Goal: Find specific fact: Find contact information

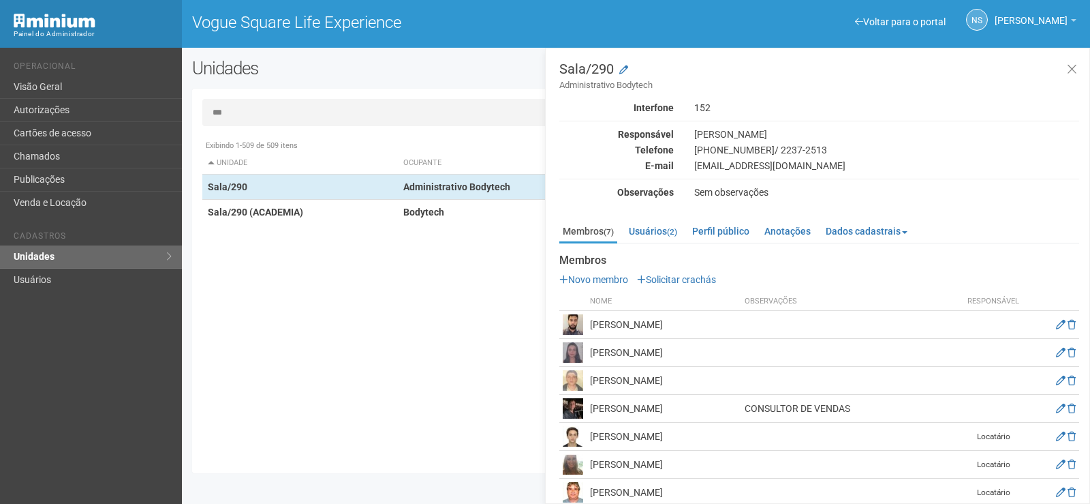
scroll to position [16, 0]
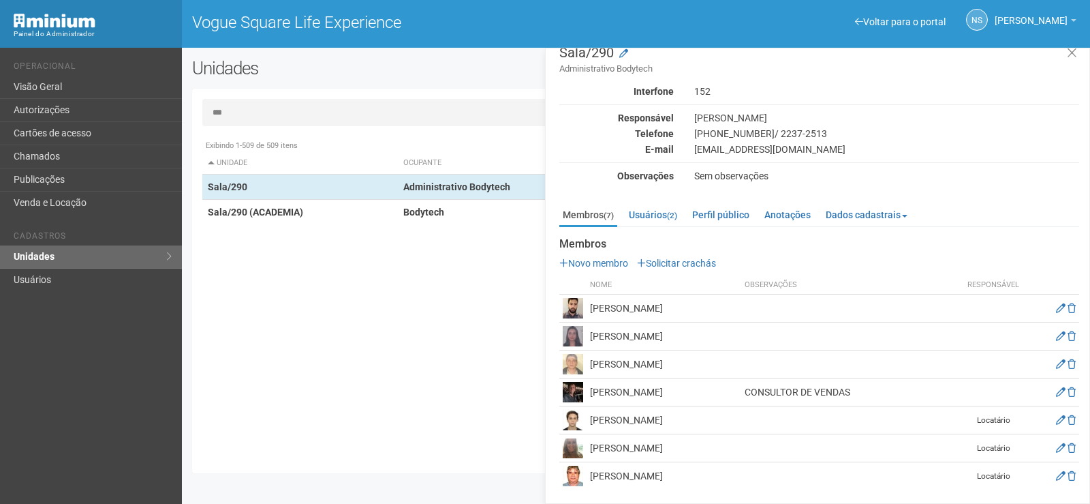
click at [388, 77] on h2 "Unidades" at bounding box center [371, 68] width 358 height 20
click at [1072, 54] on icon at bounding box center [1072, 53] width 10 height 14
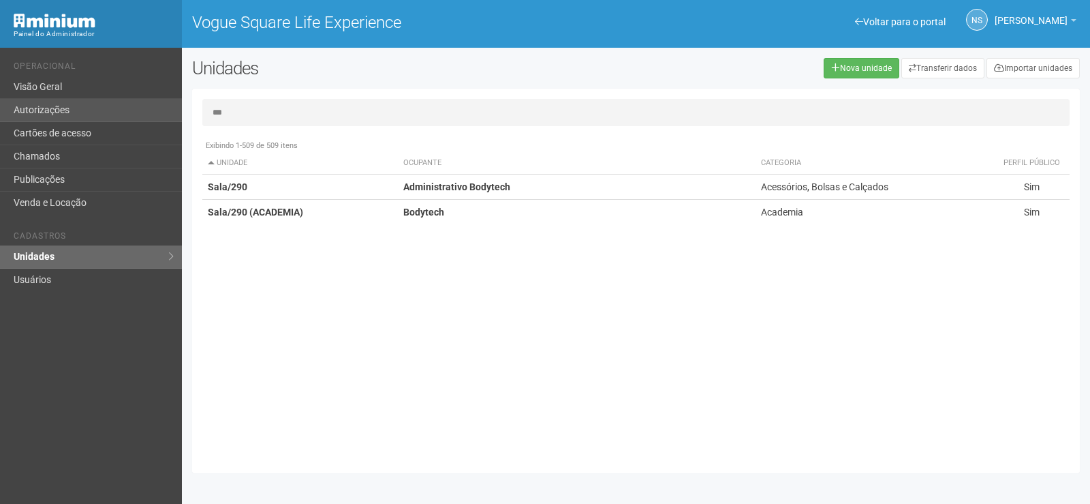
drag, startPoint x: 298, startPoint y: 110, endPoint x: 158, endPoint y: 119, distance: 139.9
click at [158, 119] on div "Voltar para o portal Operacional Visão Geral Autorizações Cartões de acesso Cha…" at bounding box center [545, 276] width 1090 height 456
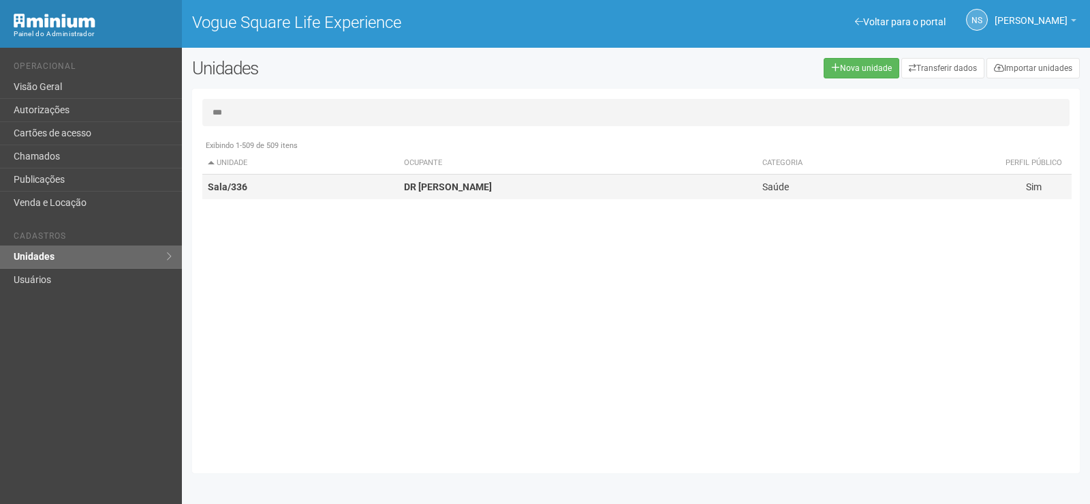
type input "***"
click at [241, 175] on td "Sala/336" at bounding box center [300, 186] width 196 height 25
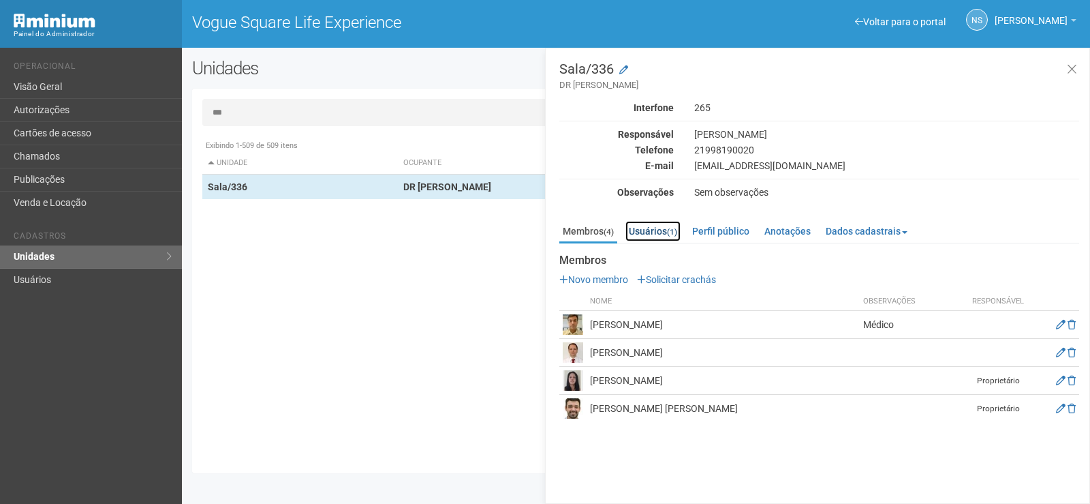
click at [670, 230] on link "Usuários (1)" at bounding box center [652, 231] width 55 height 20
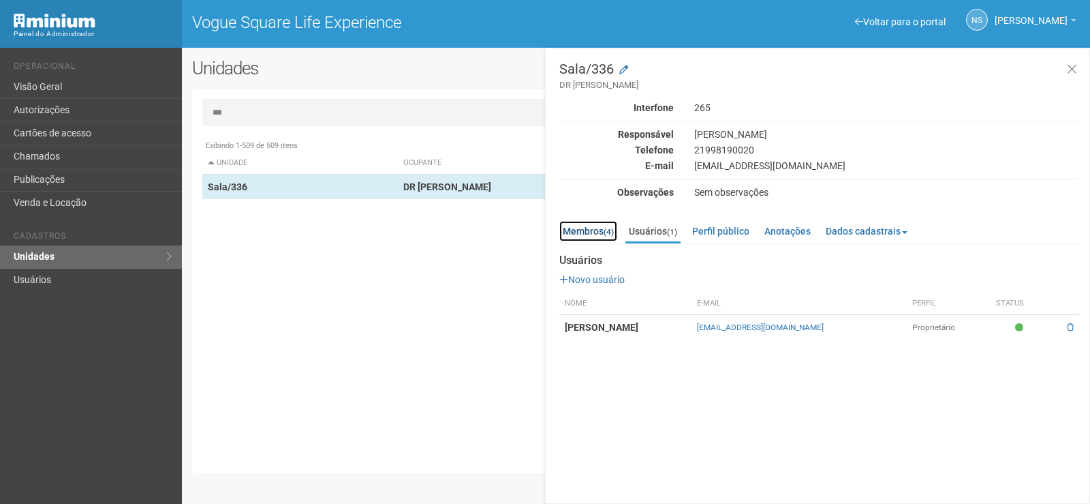
click at [574, 236] on link "Membros (4)" at bounding box center [588, 231] width 58 height 20
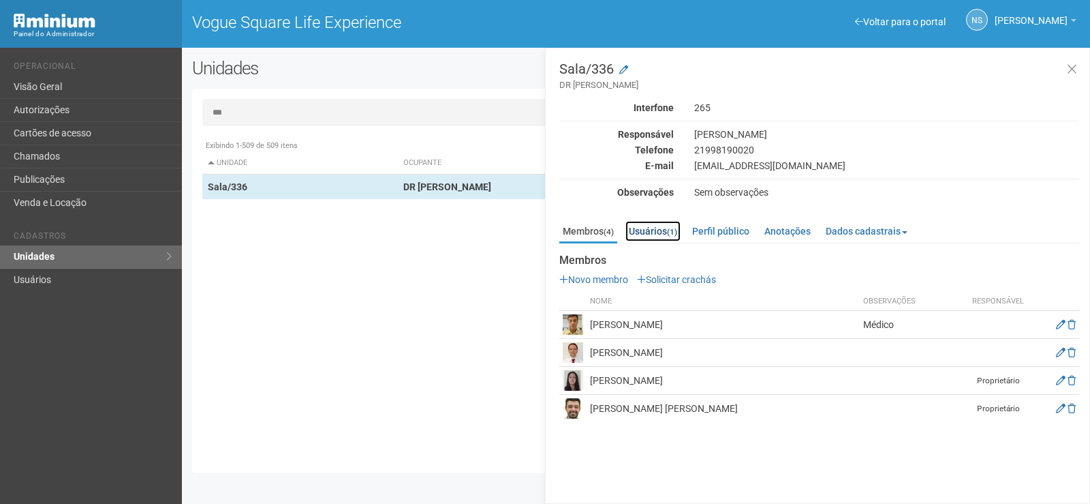
click at [672, 223] on link "Usuários (1)" at bounding box center [652, 231] width 55 height 20
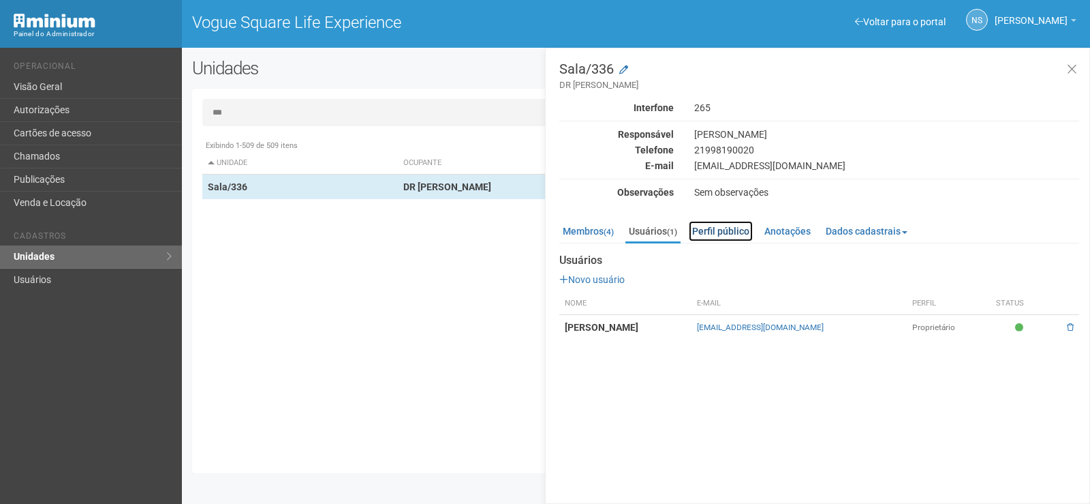
click at [700, 233] on link "Perfil público" at bounding box center [721, 231] width 64 height 20
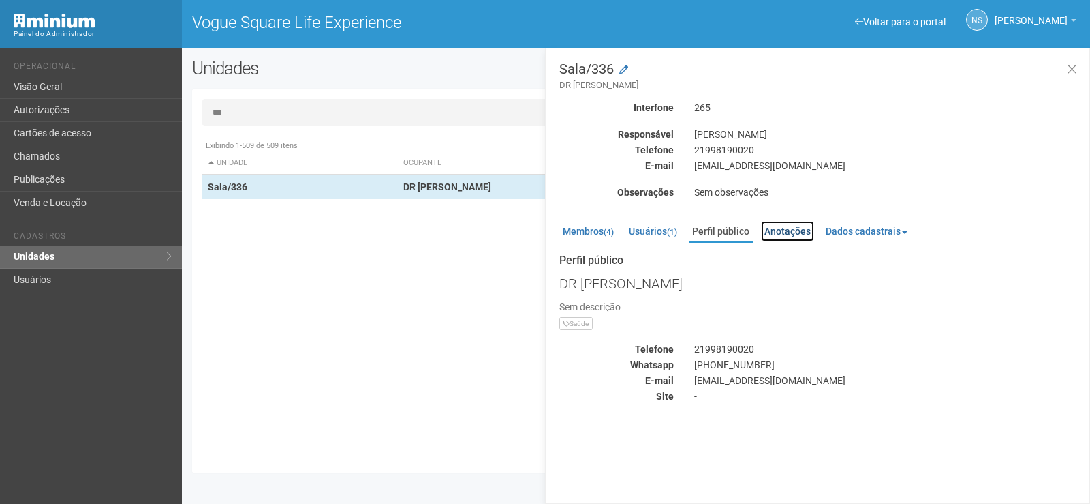
click at [782, 224] on link "Anotações" at bounding box center [787, 231] width 53 height 20
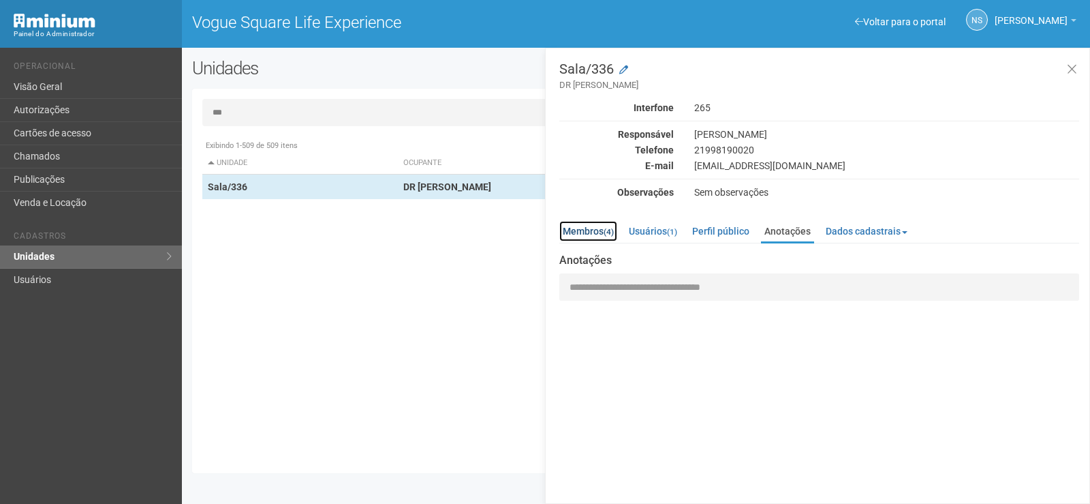
click at [592, 236] on link "Membros (4)" at bounding box center [588, 231] width 58 height 20
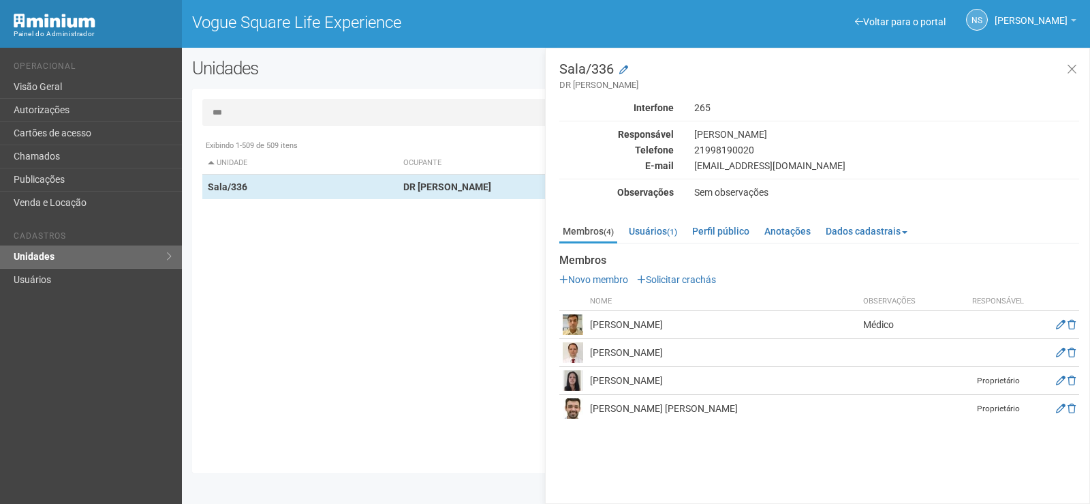
click at [595, 172] on div "E-mail" at bounding box center [616, 165] width 135 height 12
click at [645, 227] on link "Usuários (1)" at bounding box center [652, 231] width 55 height 20
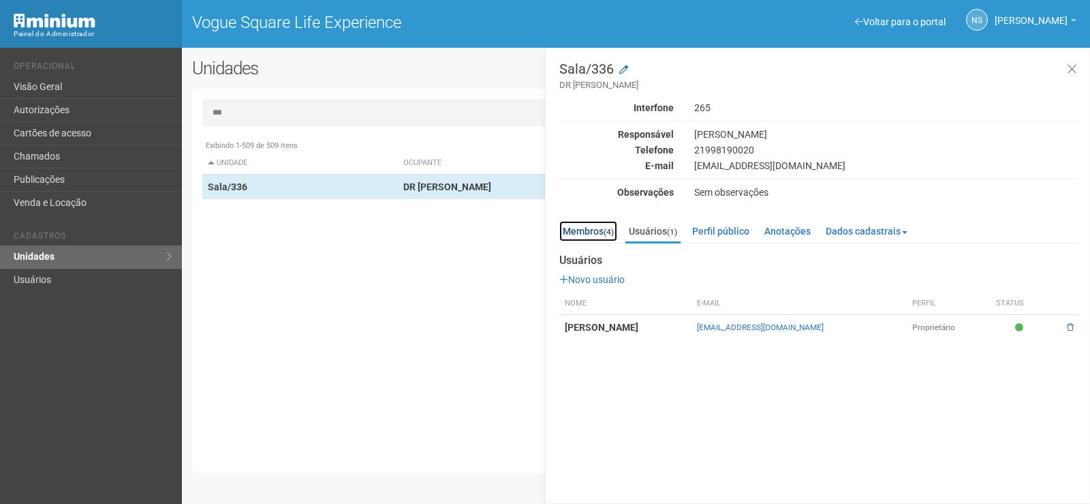
click at [592, 235] on link "Membros (4)" at bounding box center [588, 231] width 58 height 20
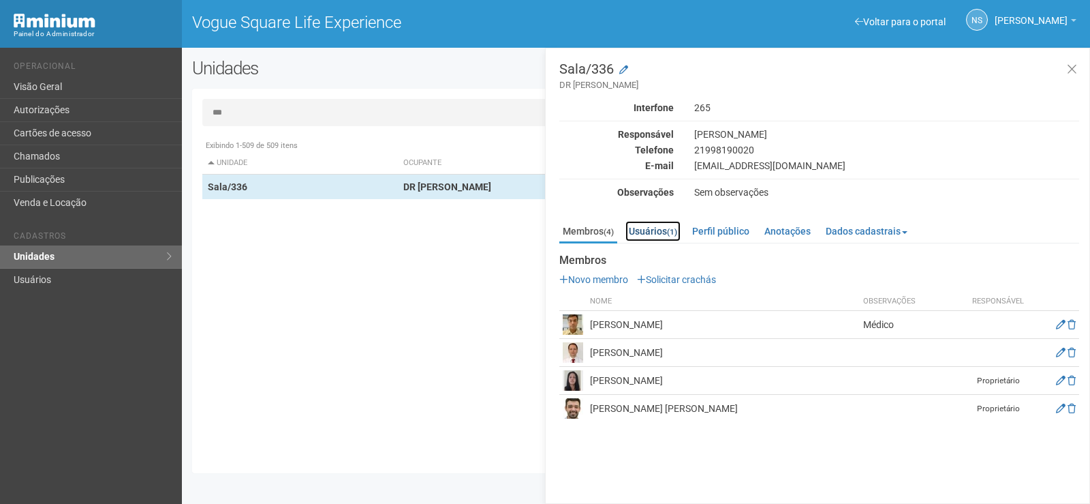
click at [662, 234] on link "Usuários (1)" at bounding box center [652, 231] width 55 height 20
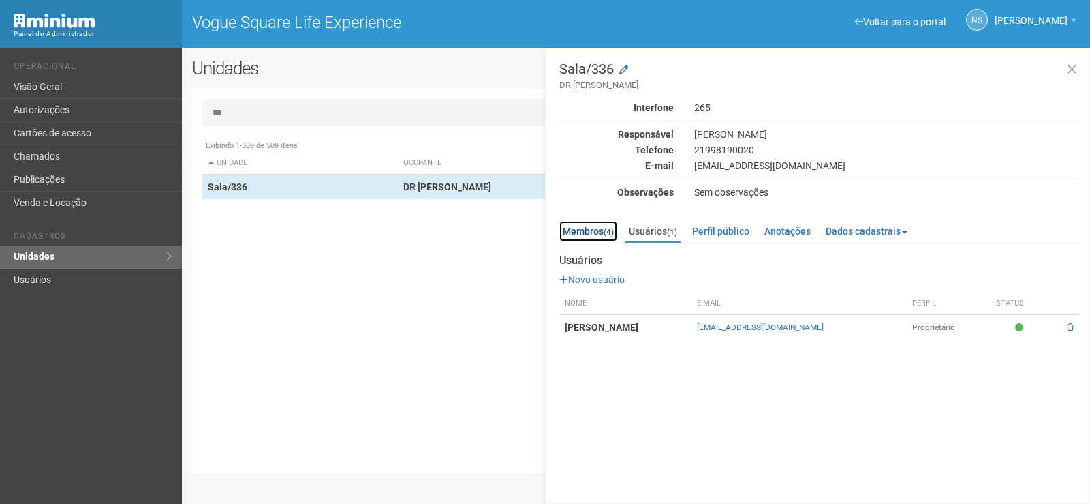
click at [590, 231] on link "Membros (4)" at bounding box center [588, 231] width 58 height 20
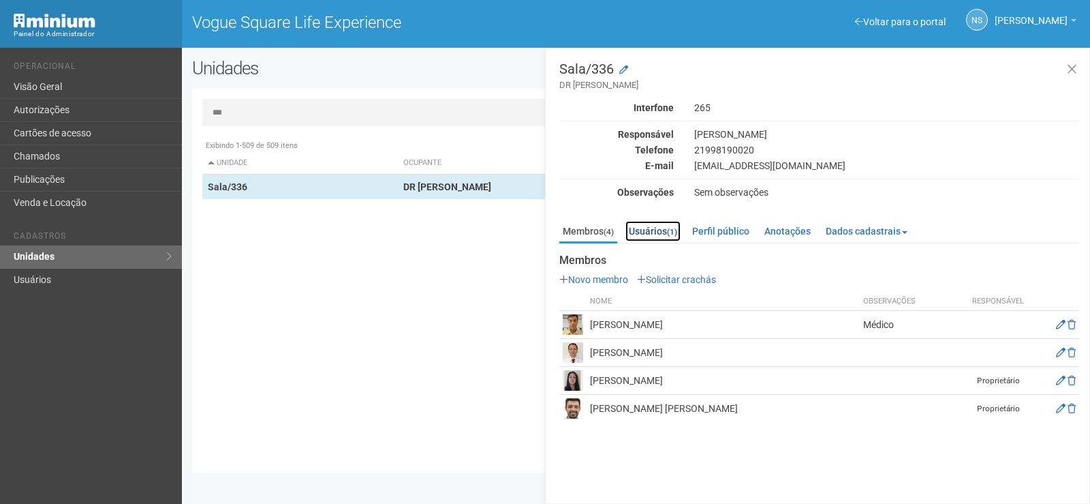
click at [658, 229] on link "Usuários (1)" at bounding box center [652, 231] width 55 height 20
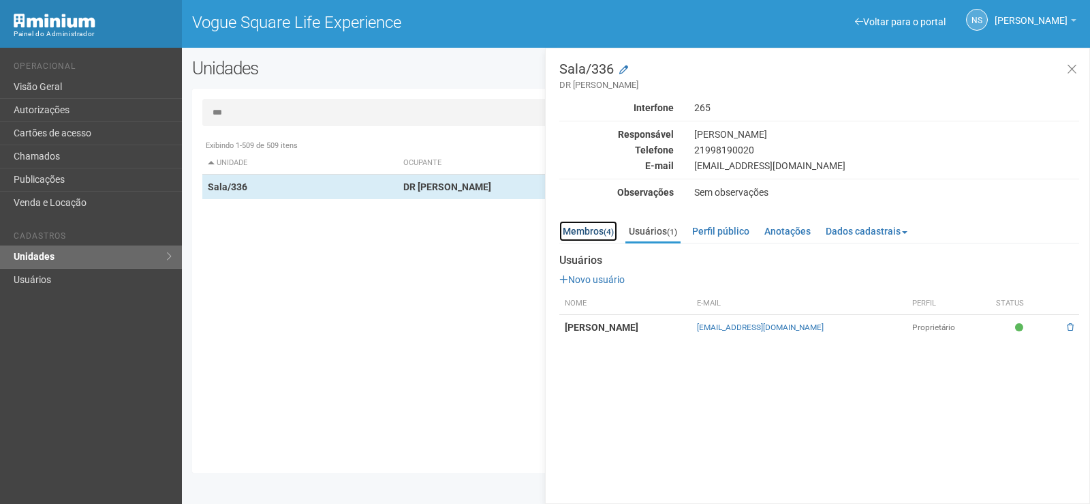
click at [596, 232] on link "Membros (4)" at bounding box center [588, 231] width 58 height 20
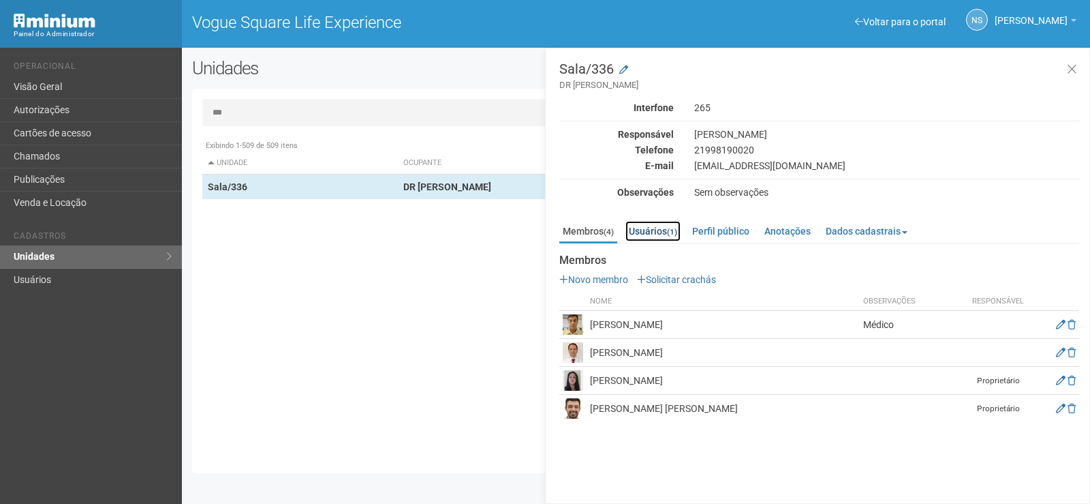
click at [676, 231] on small "(1)" at bounding box center [672, 232] width 10 height 10
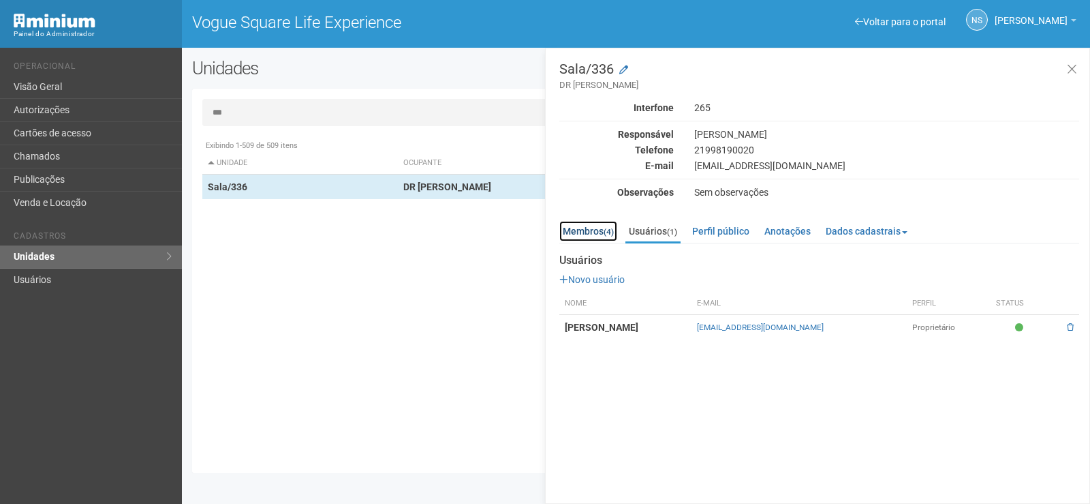
click at [588, 230] on link "Membros (4)" at bounding box center [588, 231] width 58 height 20
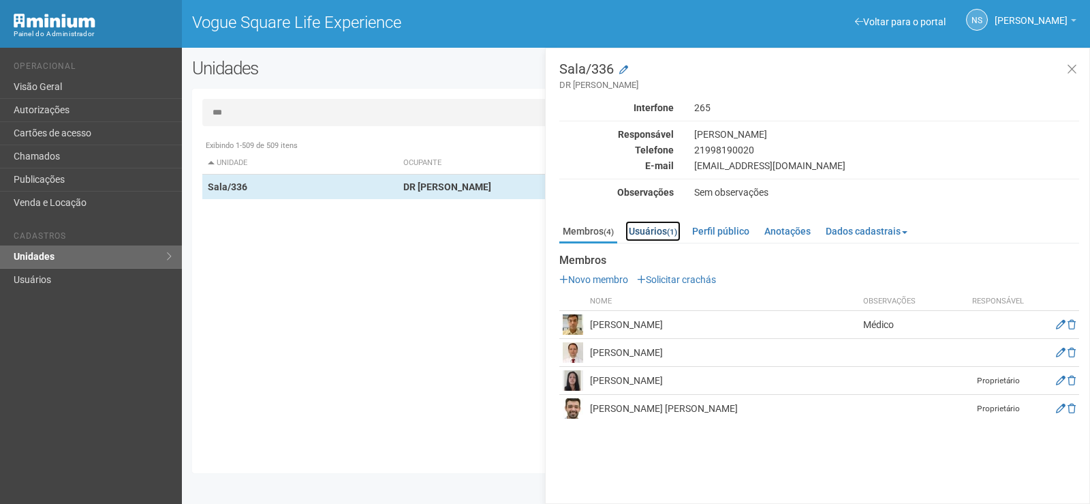
click at [655, 232] on link "Usuários (1)" at bounding box center [652, 231] width 55 height 20
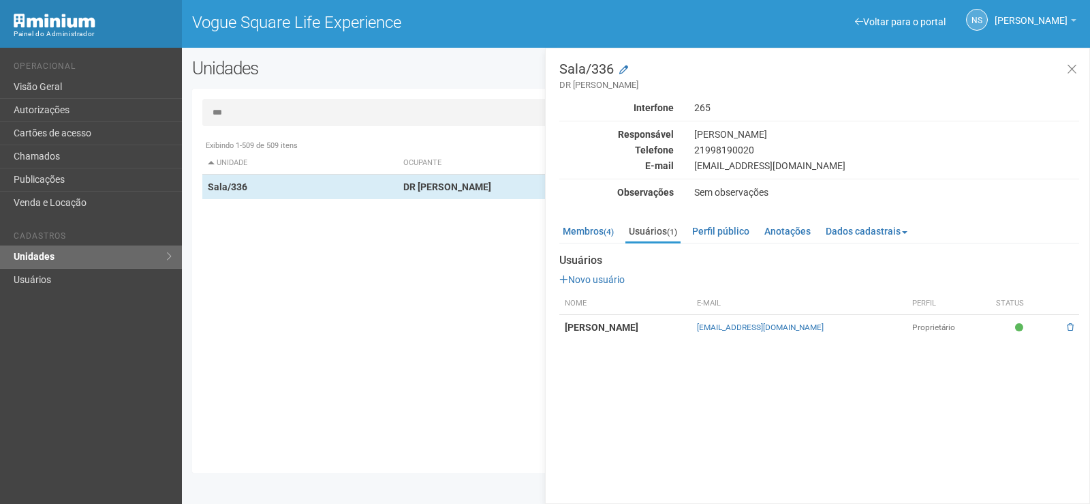
click at [624, 224] on ul "Membros (4) Usuários (1) Perfil público Anotações Dados cadastrais Proprietário…" at bounding box center [819, 232] width 520 height 22
click at [611, 234] on small "(4)" at bounding box center [609, 232] width 10 height 10
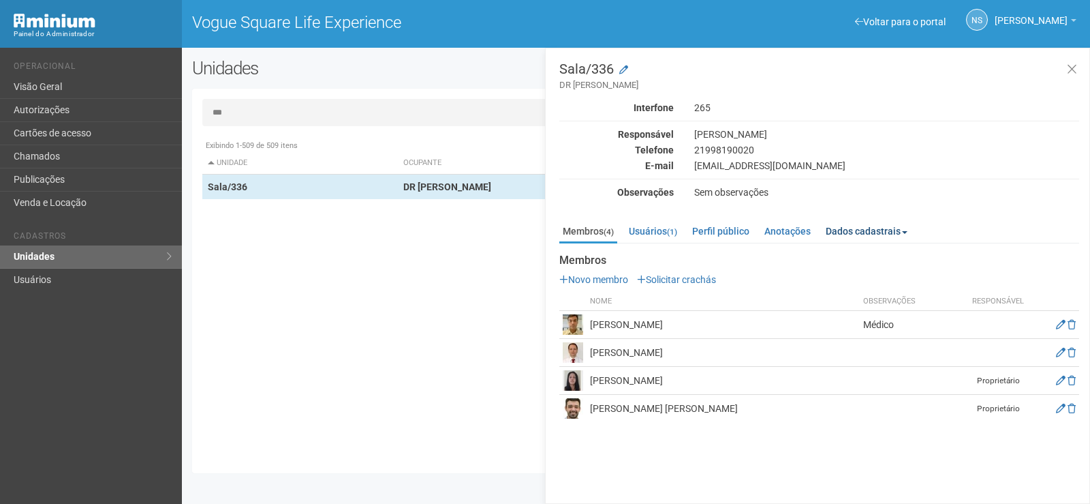
click at [845, 230] on link "Dados cadastrais" at bounding box center [866, 231] width 89 height 20
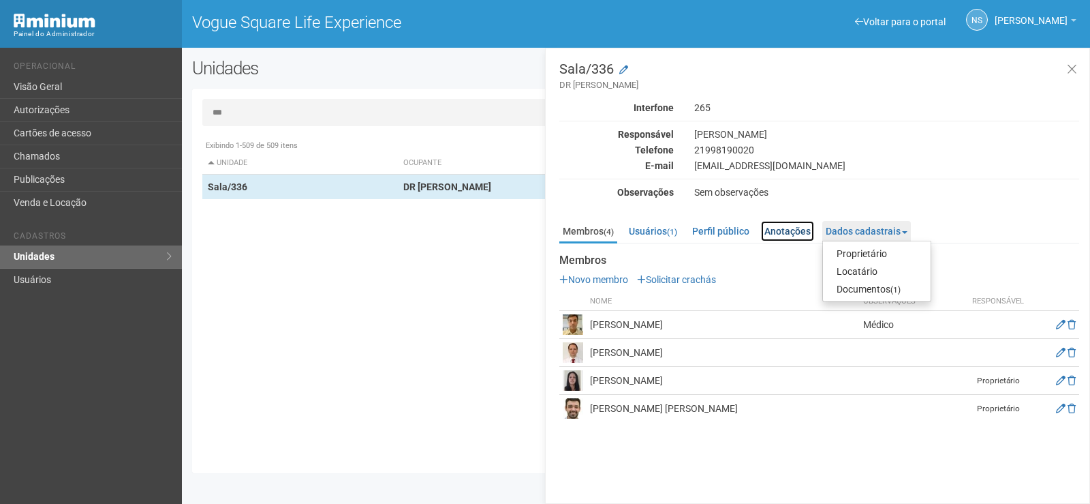
click at [811, 227] on link "Anotações" at bounding box center [787, 231] width 53 height 20
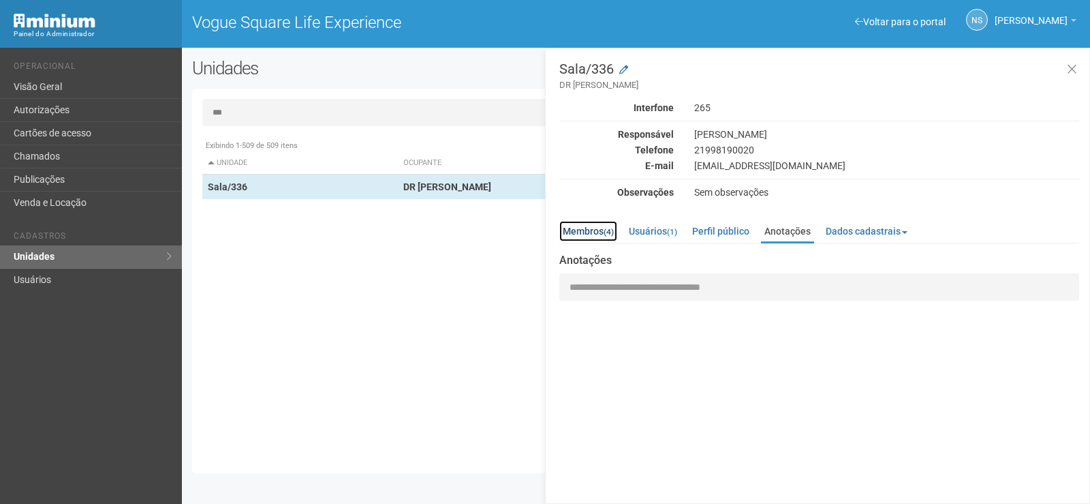
click at [587, 232] on link "Membros (4)" at bounding box center [588, 231] width 58 height 20
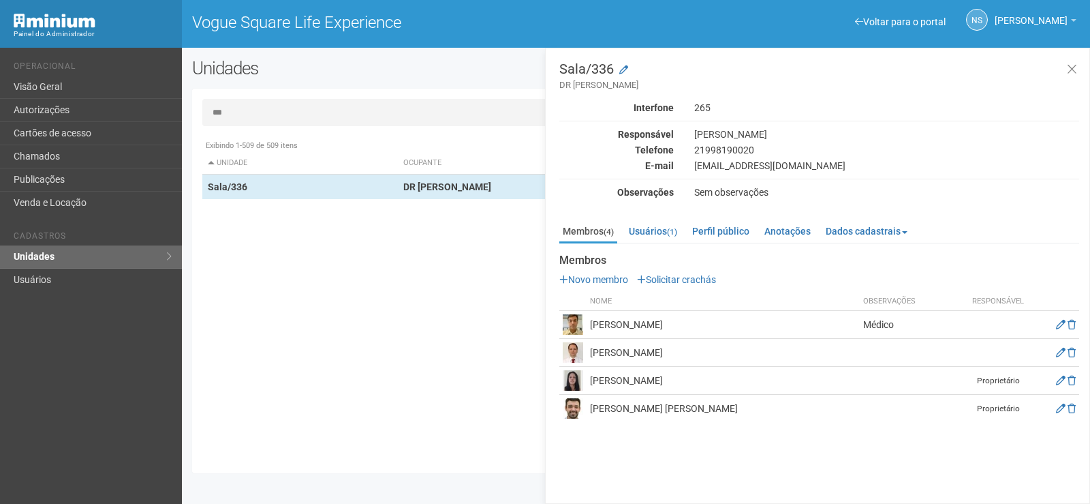
click at [570, 354] on img at bounding box center [573, 352] width 20 height 20
click at [1059, 354] on icon at bounding box center [1061, 352] width 10 height 10
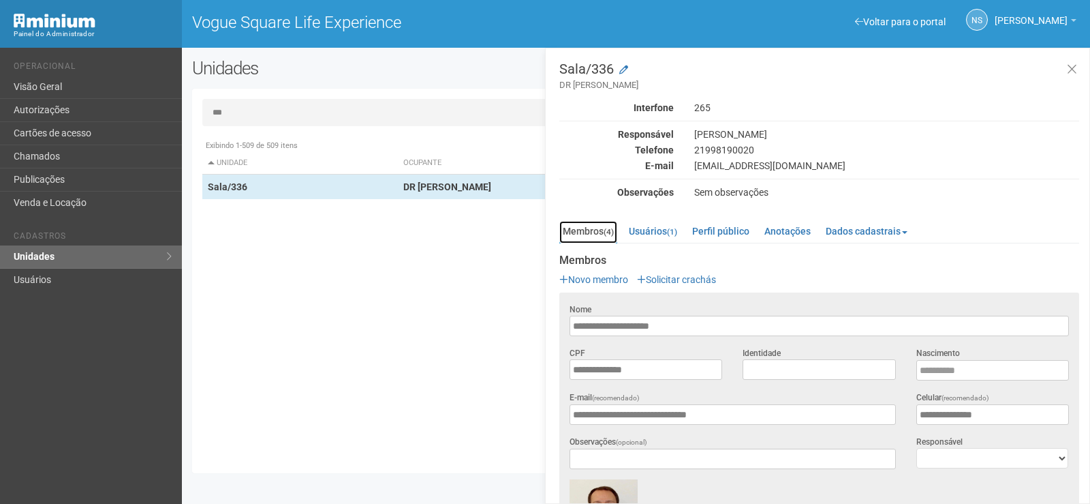
click at [612, 228] on small "(4)" at bounding box center [609, 232] width 10 height 10
click at [675, 232] on small "(1)" at bounding box center [672, 232] width 10 height 10
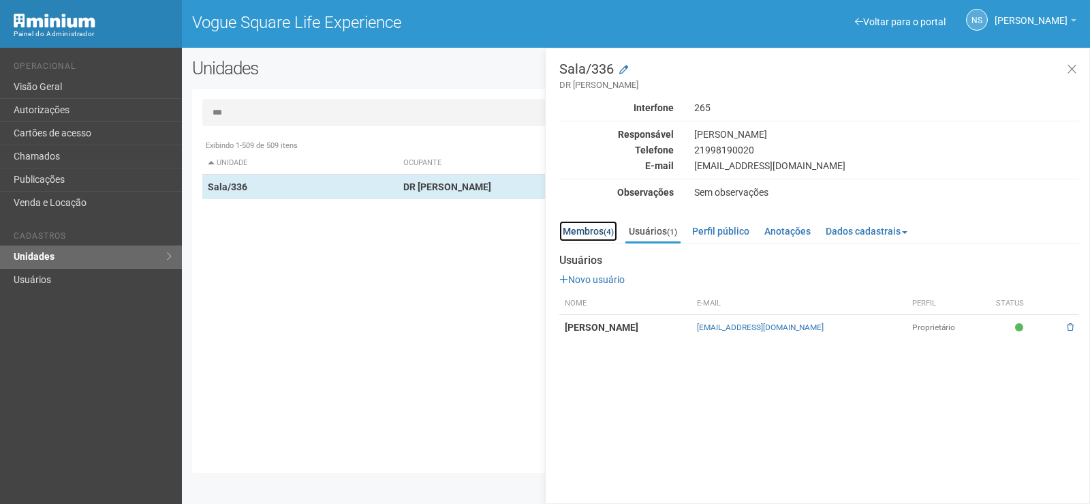
click at [614, 235] on small "(4)" at bounding box center [609, 232] width 10 height 10
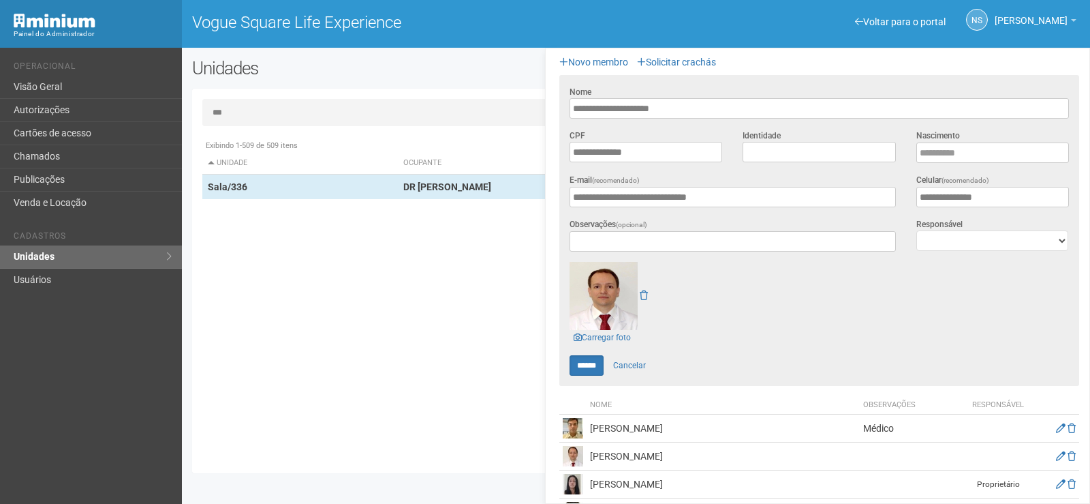
scroll to position [251, 0]
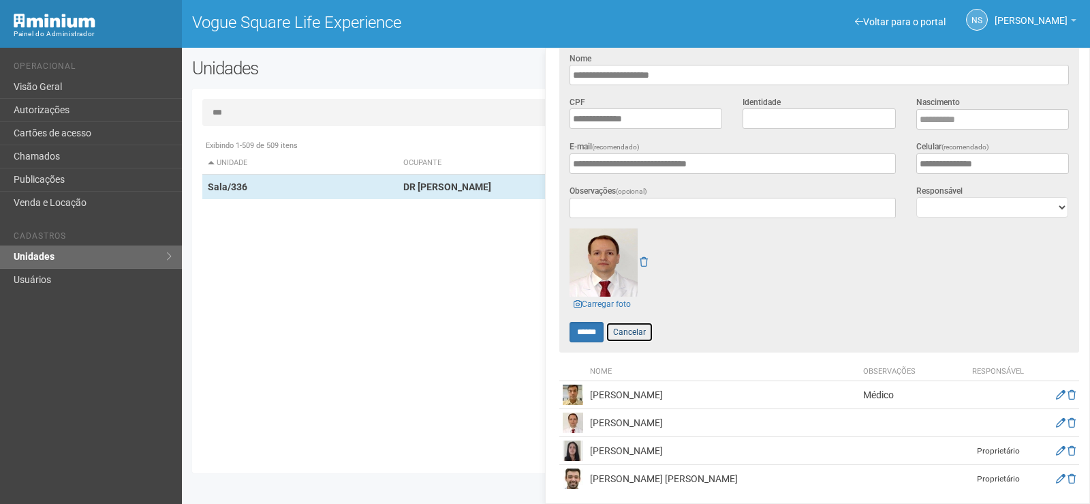
click at [634, 329] on link "Cancelar" at bounding box center [630, 332] width 48 height 20
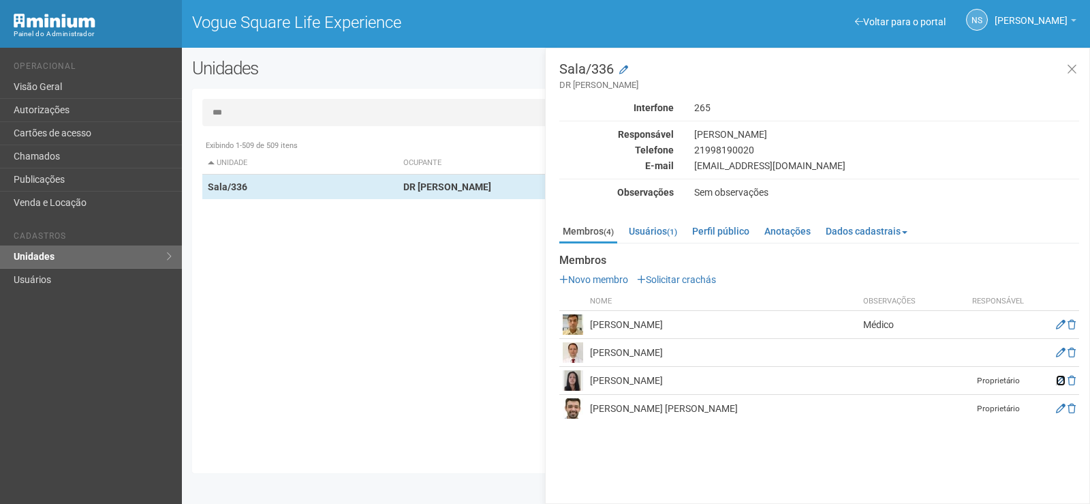
click at [1058, 384] on icon at bounding box center [1061, 380] width 10 height 10
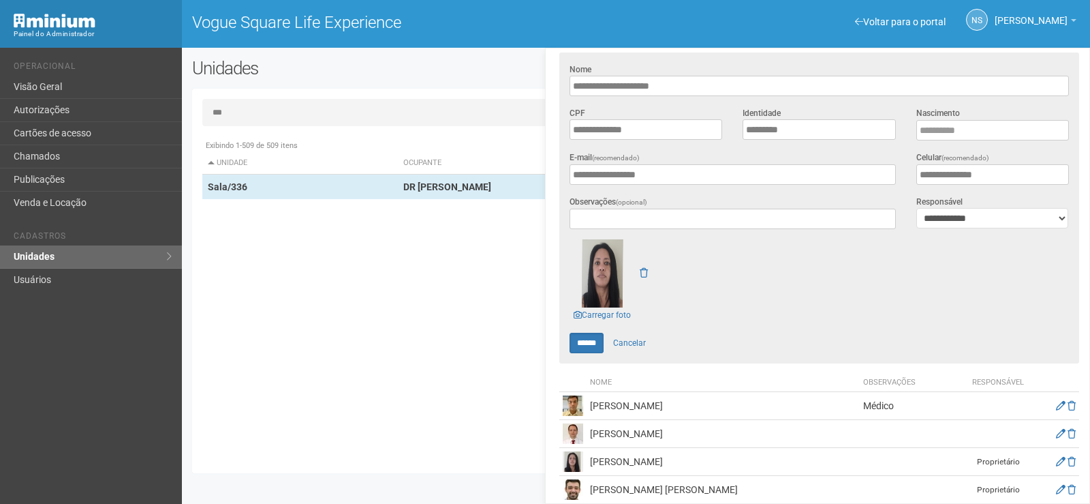
scroll to position [251, 0]
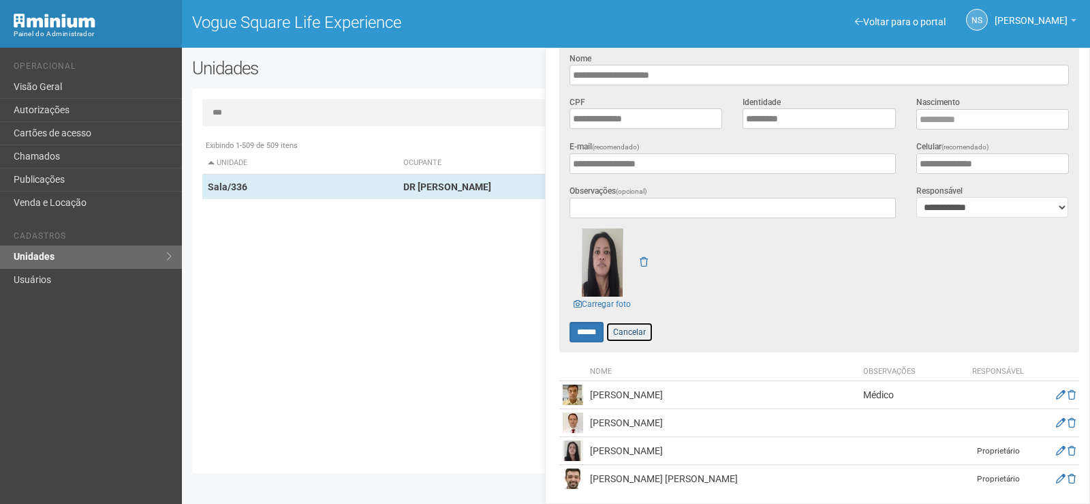
click at [647, 327] on link "Cancelar" at bounding box center [630, 332] width 48 height 20
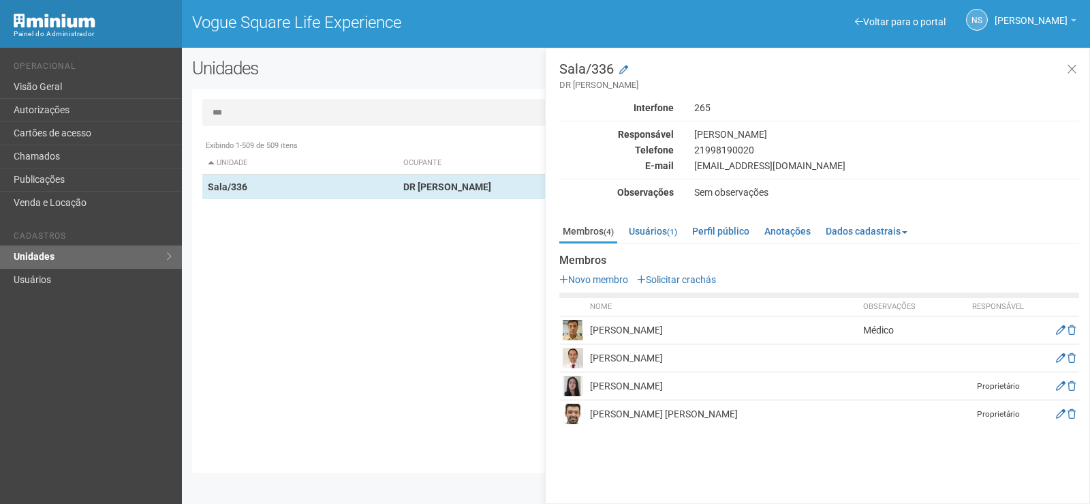
scroll to position [0, 0]
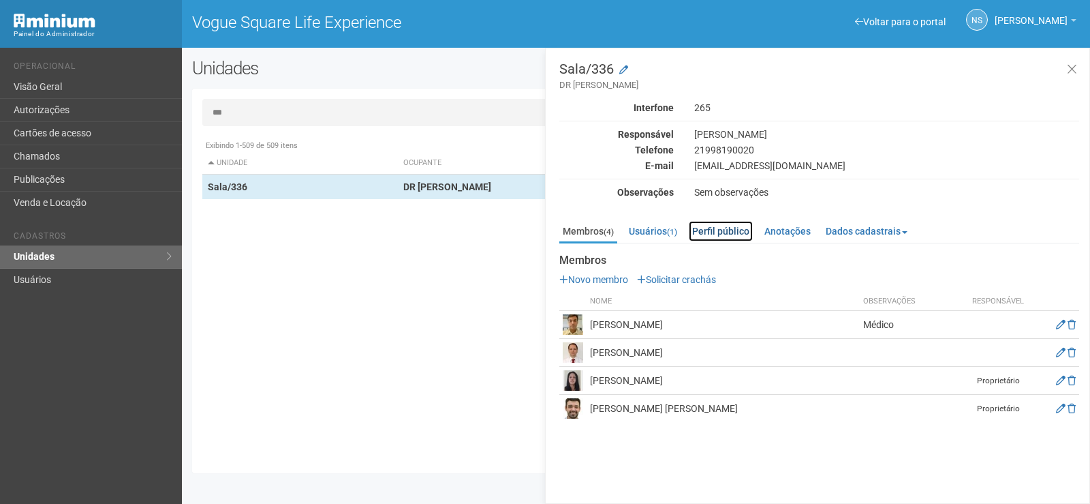
click at [727, 225] on link "Perfil público" at bounding box center [721, 231] width 64 height 20
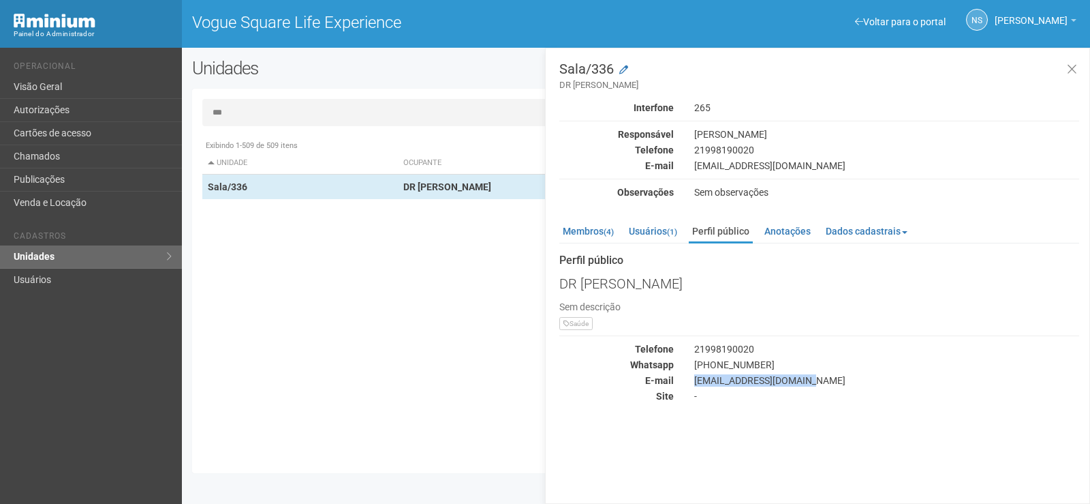
drag, startPoint x: 812, startPoint y: 377, endPoint x: 692, endPoint y: 383, distance: 120.7
click at [692, 383] on div "[EMAIL_ADDRESS][DOMAIN_NAME]" at bounding box center [886, 380] width 405 height 12
click at [647, 234] on link "Usuários (1)" at bounding box center [652, 231] width 55 height 20
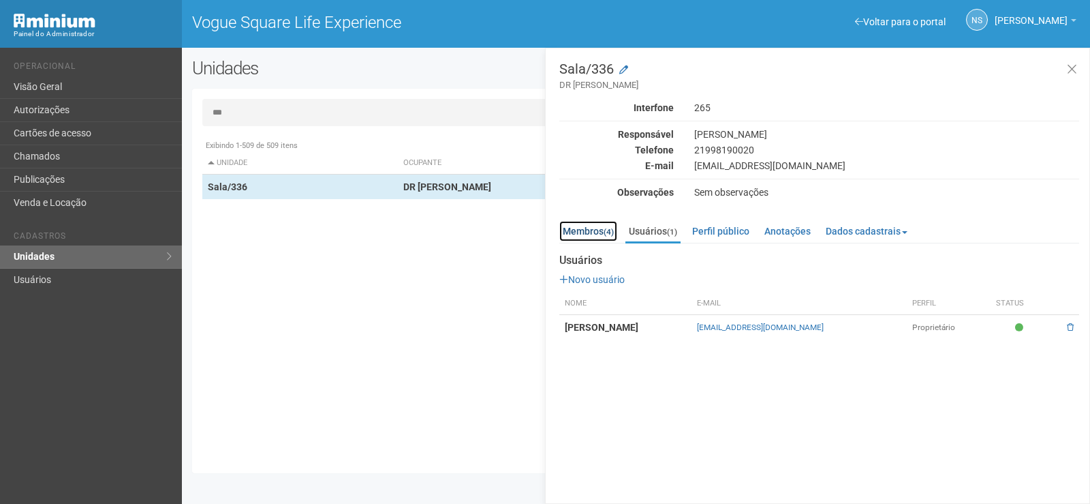
click at [606, 230] on small "(4)" at bounding box center [609, 232] width 10 height 10
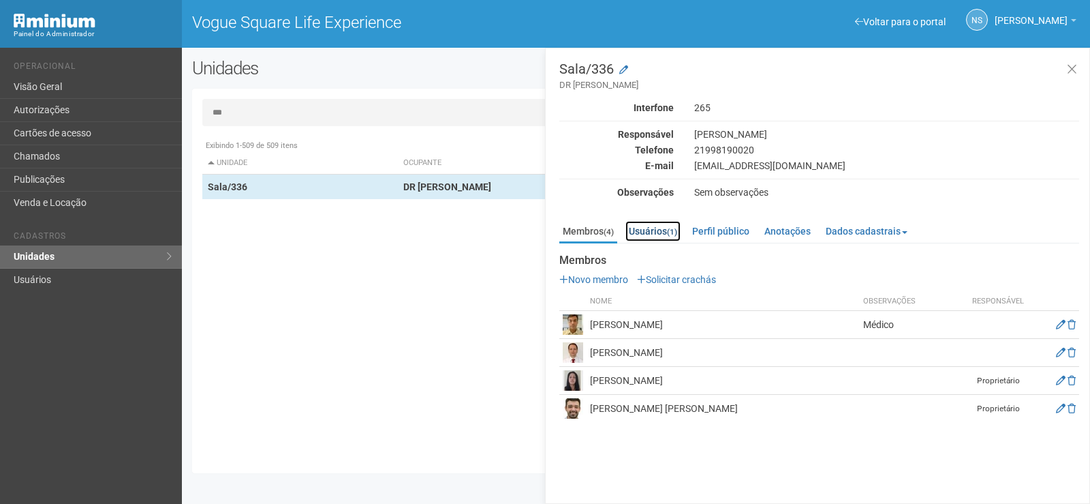
click at [648, 232] on link "Usuários (1)" at bounding box center [652, 231] width 55 height 20
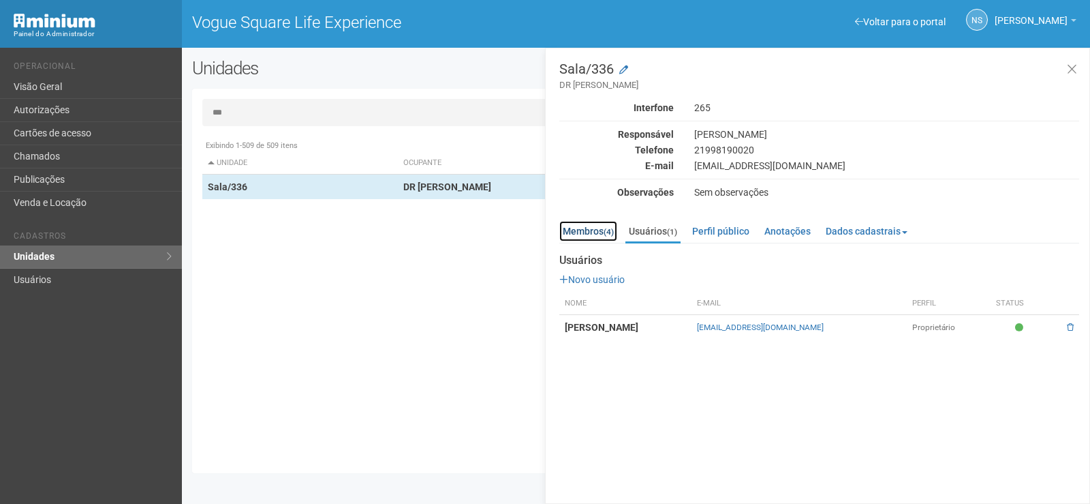
click at [612, 232] on small "(4)" at bounding box center [609, 232] width 10 height 10
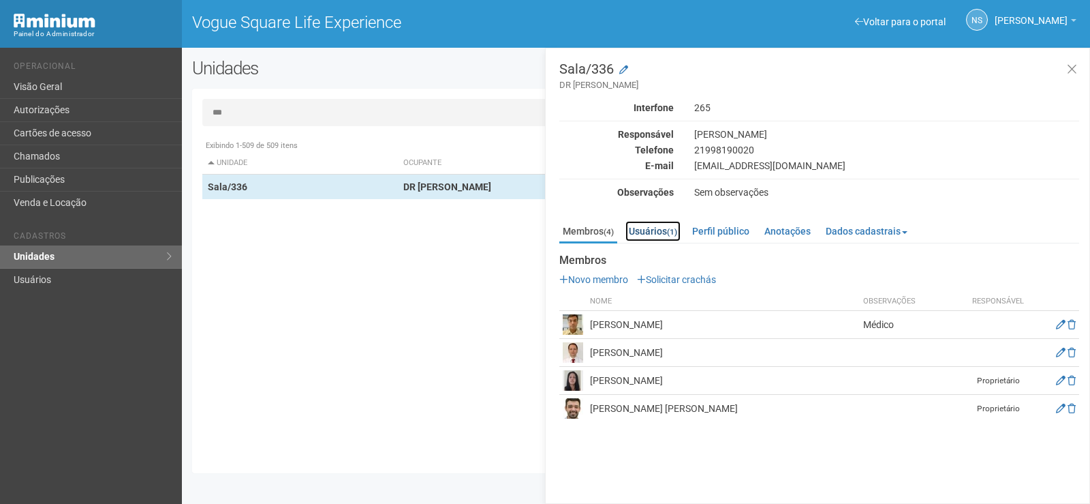
click at [654, 237] on link "Usuários (1)" at bounding box center [652, 231] width 55 height 20
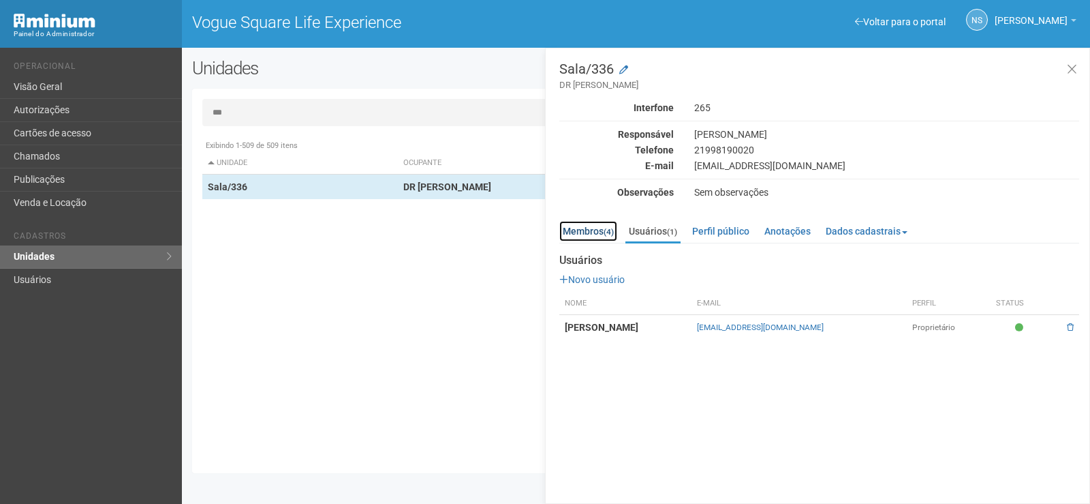
click at [576, 232] on link "Membros (4)" at bounding box center [588, 231] width 58 height 20
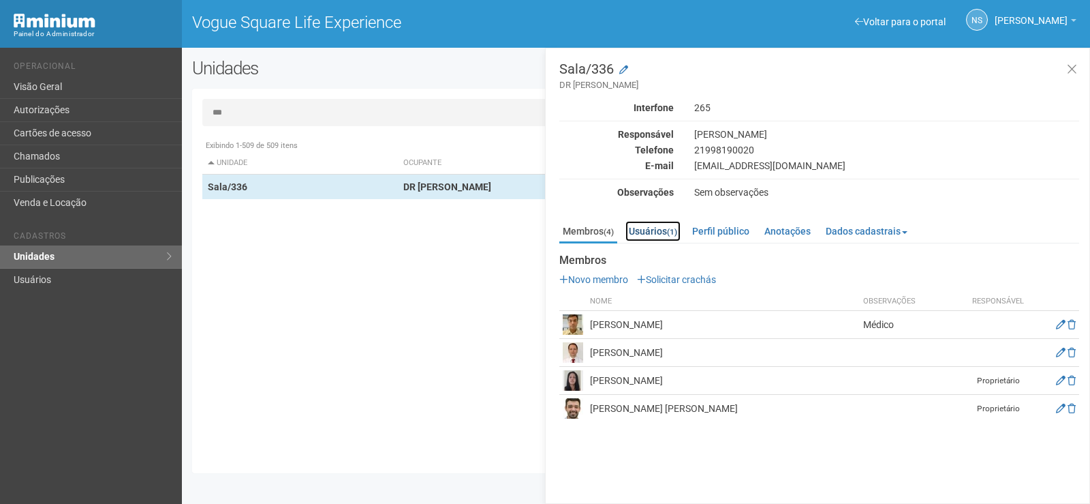
click at [637, 232] on link "Usuários (1)" at bounding box center [652, 231] width 55 height 20
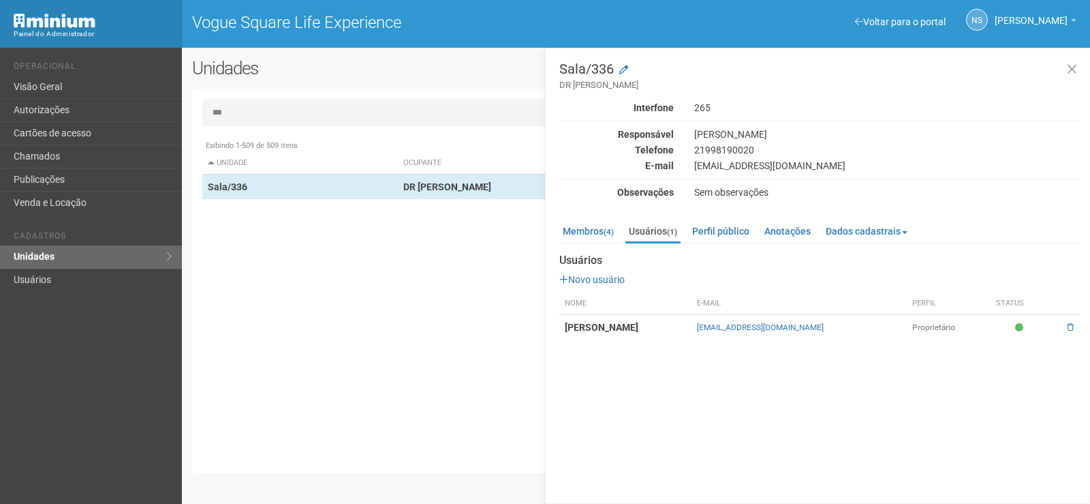
click at [587, 324] on strong "[PERSON_NAME]" at bounding box center [602, 327] width 74 height 11
click at [578, 237] on link "Membros (4)" at bounding box center [588, 231] width 58 height 20
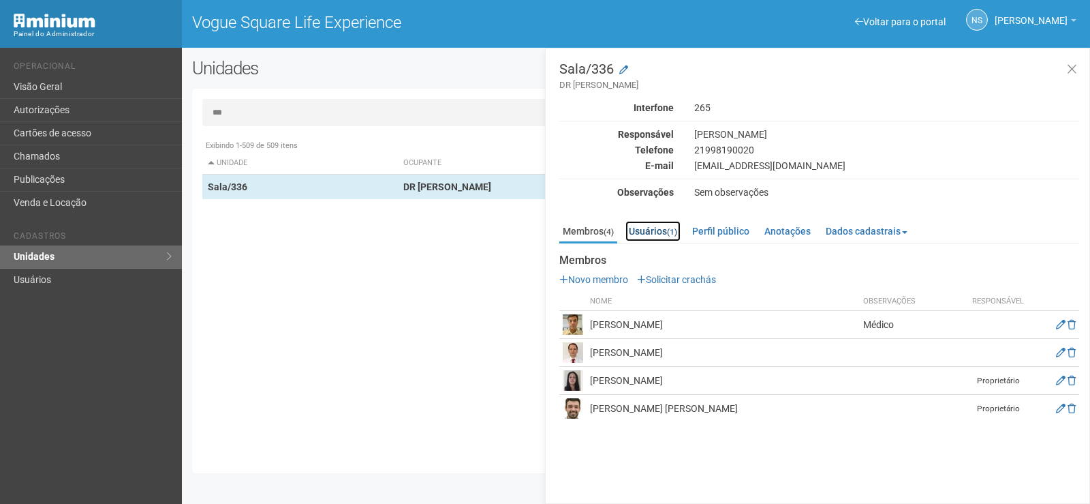
click at [647, 230] on link "Usuários (1)" at bounding box center [652, 231] width 55 height 20
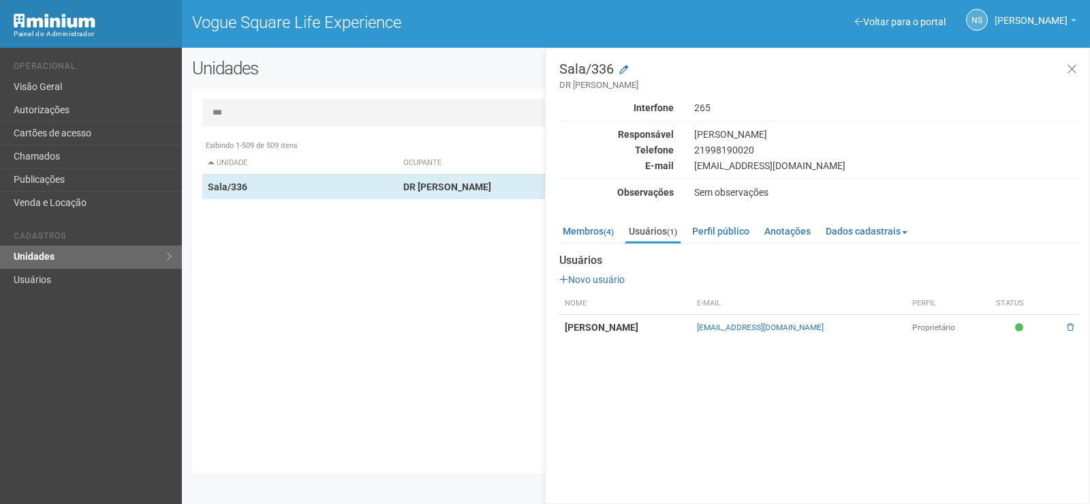
click at [645, 296] on th "Nome" at bounding box center [625, 303] width 132 height 22
click at [606, 228] on small "(4)" at bounding box center [609, 232] width 10 height 10
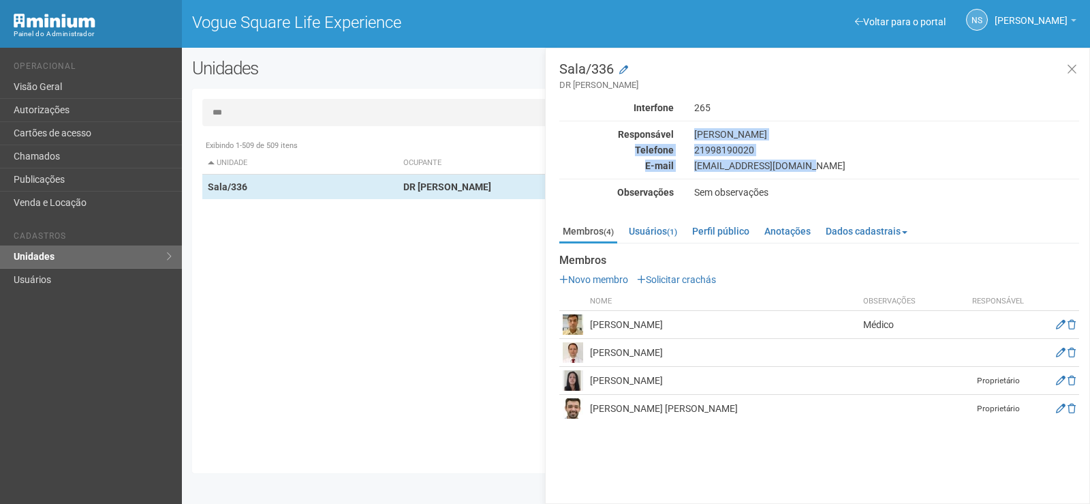
drag, startPoint x: 696, startPoint y: 130, endPoint x: 858, endPoint y: 168, distance: 166.4
click at [863, 168] on div "Interfone 265 Responsável [PERSON_NAME] Telefone [PHONE_NUMBER] E-mail [EMAIL_A…" at bounding box center [819, 150] width 520 height 97
click at [854, 168] on div "[EMAIL_ADDRESS][DOMAIN_NAME]" at bounding box center [886, 165] width 405 height 12
drag, startPoint x: 816, startPoint y: 167, endPoint x: 701, endPoint y: 135, distance: 118.9
click at [701, 135] on div "Interfone 265 Responsável [PERSON_NAME] Telefone [PHONE_NUMBER] E-mail [EMAIL_A…" at bounding box center [819, 150] width 520 height 97
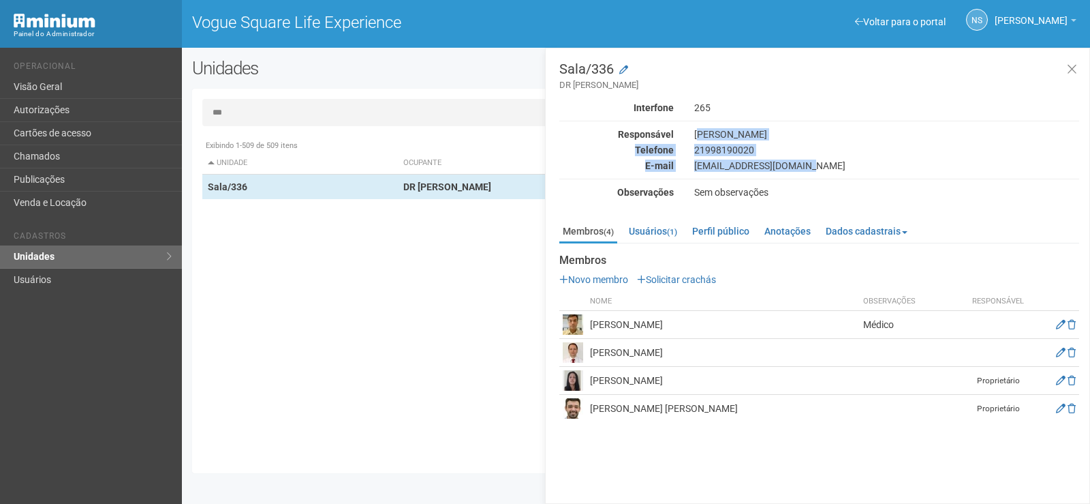
click at [772, 149] on div "21998190020" at bounding box center [886, 150] width 405 height 12
click at [758, 149] on div "21998190020" at bounding box center [886, 150] width 405 height 12
click at [744, 146] on div "21998190020" at bounding box center [886, 150] width 405 height 12
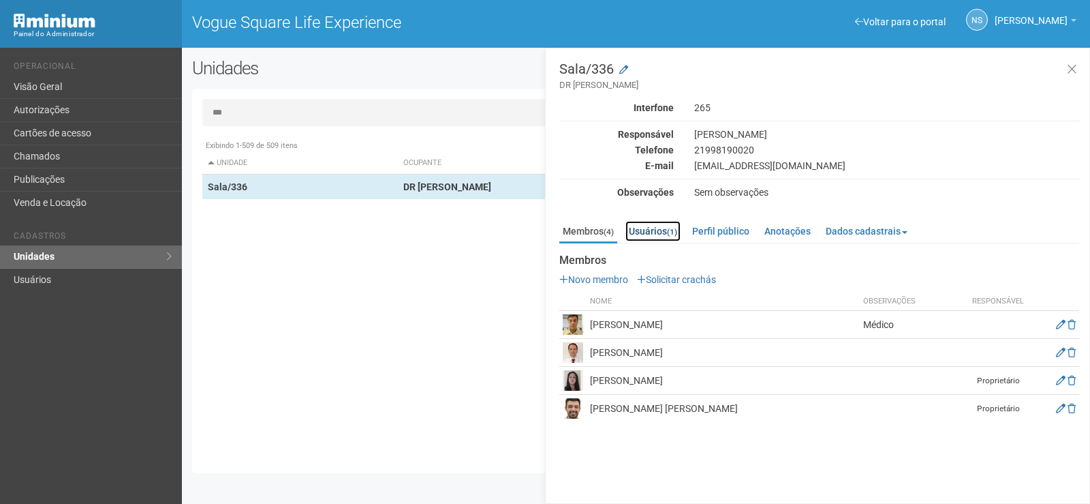
click at [660, 237] on link "Usuários (1)" at bounding box center [652, 231] width 55 height 20
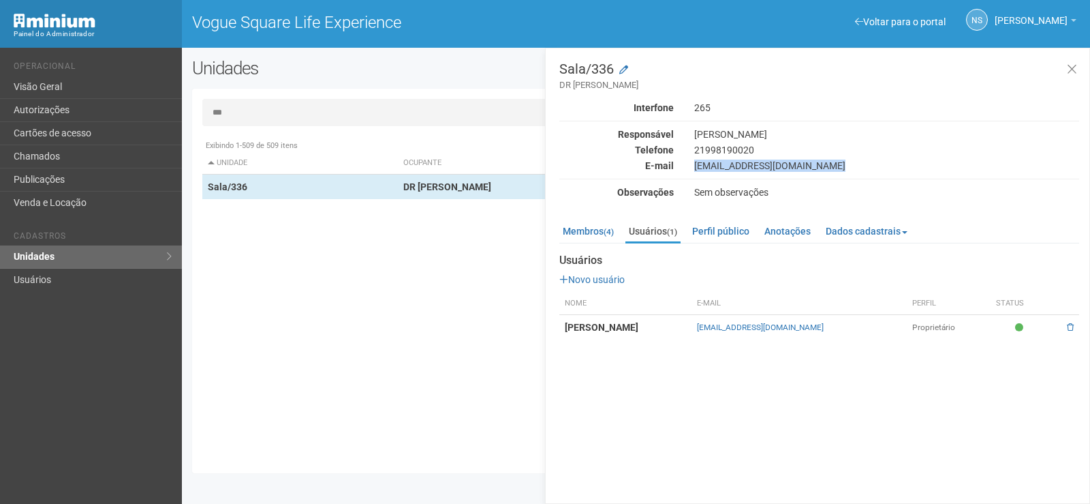
drag, startPoint x: 696, startPoint y: 167, endPoint x: 818, endPoint y: 174, distance: 121.5
click at [818, 174] on div "Interfone 265 Responsável [PERSON_NAME] Telefone [PHONE_NUMBER] E-mail [EMAIL_A…" at bounding box center [819, 150] width 520 height 97
click at [773, 205] on div "Sala/336 DR [PERSON_NAME] Interfone 265 Responsável [PERSON_NAME] Telefone [PHO…" at bounding box center [819, 200] width 520 height 277
click at [734, 234] on link "Perfil público" at bounding box center [721, 231] width 64 height 20
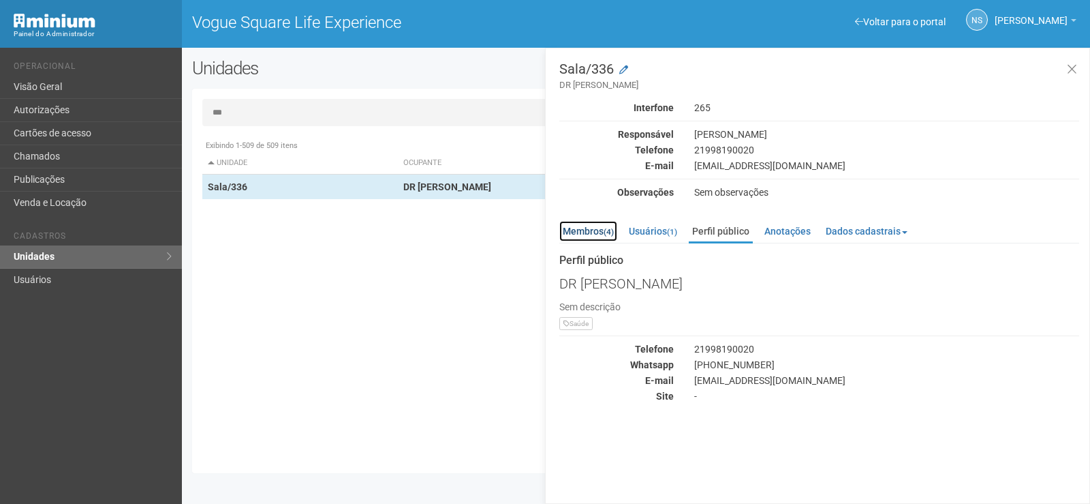
click at [581, 226] on link "Membros (4)" at bounding box center [588, 231] width 58 height 20
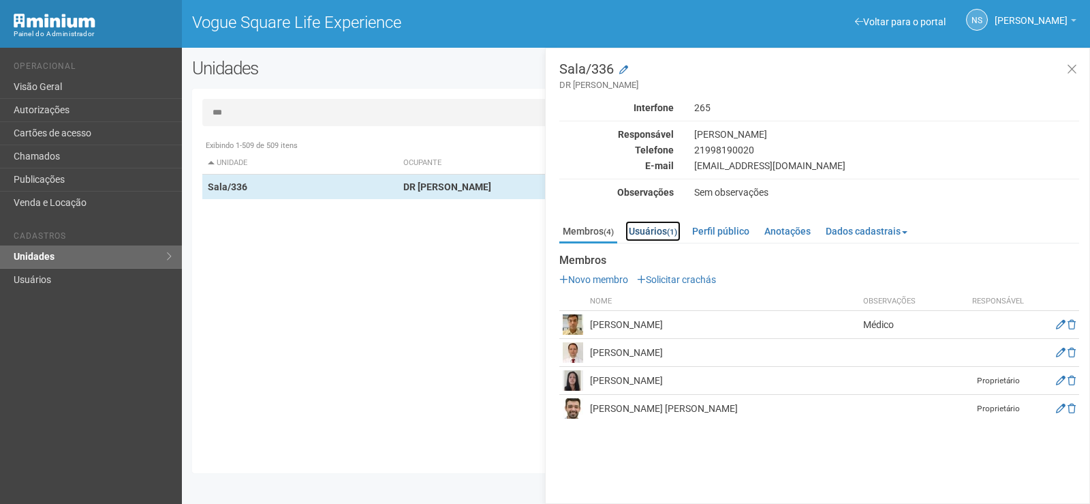
click at [658, 227] on link "Usuários (1)" at bounding box center [652, 231] width 55 height 20
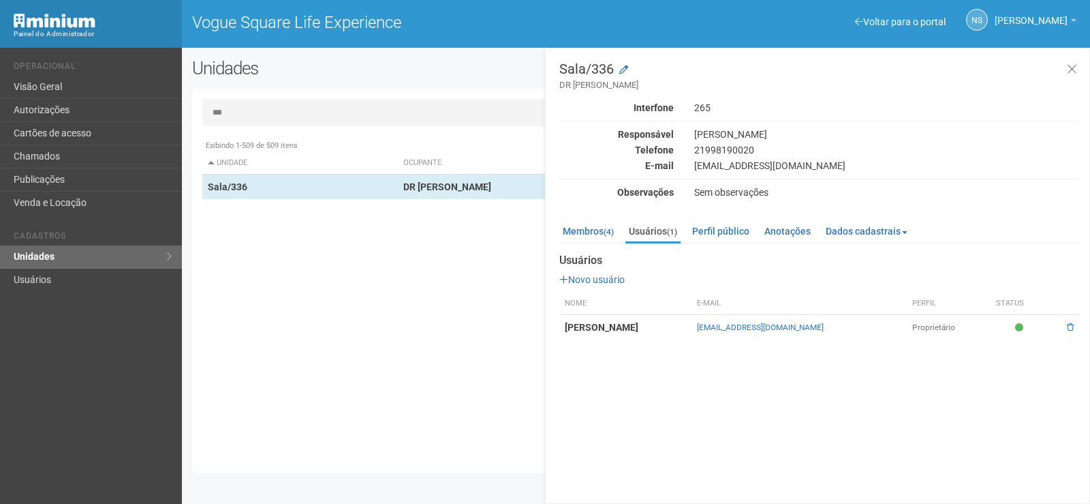
click at [692, 320] on td "[PERSON_NAME]" at bounding box center [625, 327] width 132 height 25
click at [638, 332] on strong "[PERSON_NAME]" at bounding box center [602, 327] width 74 height 11
click at [634, 331] on strong "[PERSON_NAME]" at bounding box center [602, 327] width 74 height 11
click at [574, 232] on link "Membros (4)" at bounding box center [588, 231] width 58 height 20
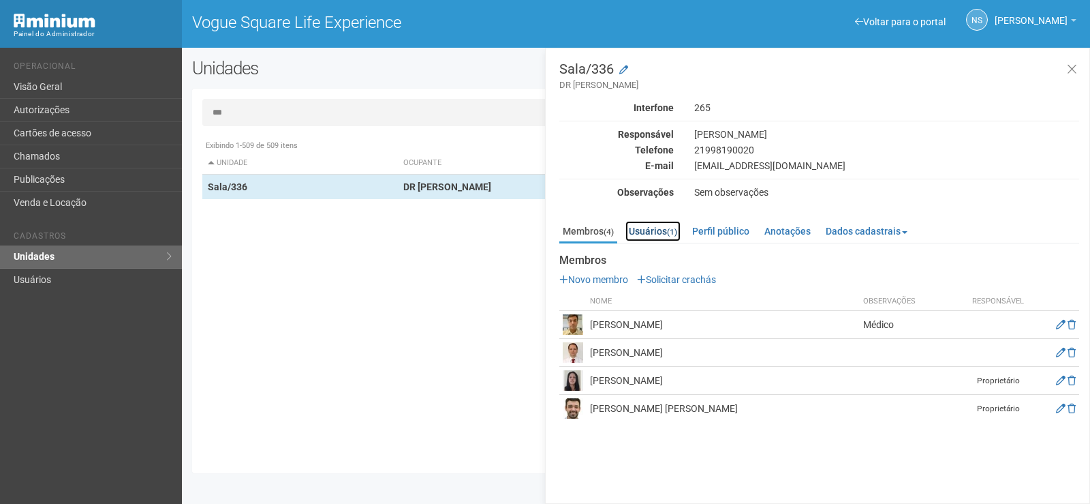
click at [649, 228] on link "Usuários (1)" at bounding box center [652, 231] width 55 height 20
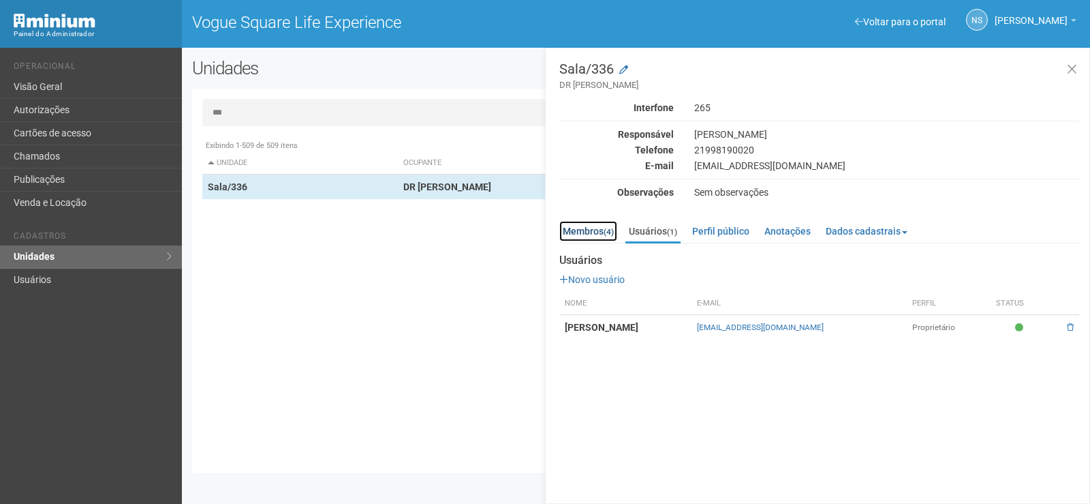
click at [570, 232] on link "Membros (4)" at bounding box center [588, 231] width 58 height 20
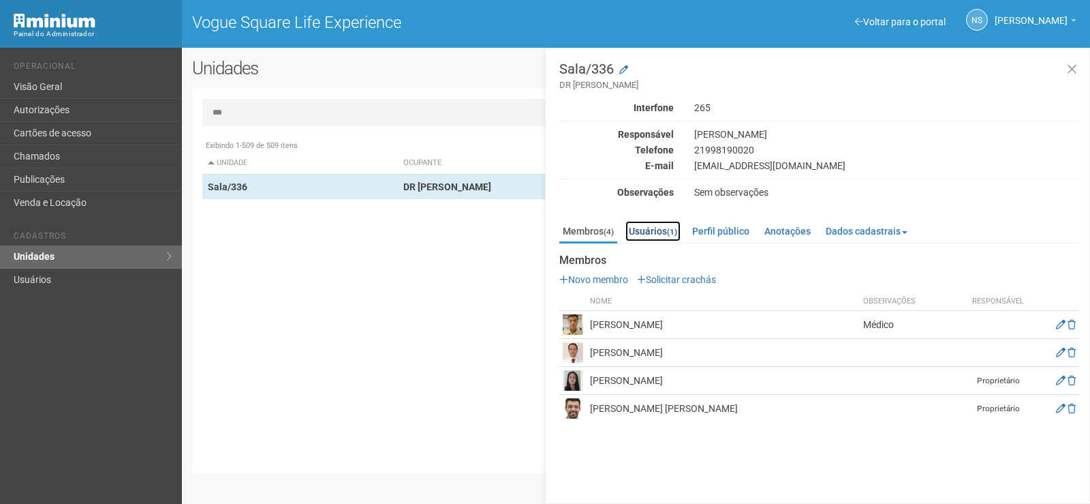
click at [656, 235] on link "Usuários (1)" at bounding box center [652, 231] width 55 height 20
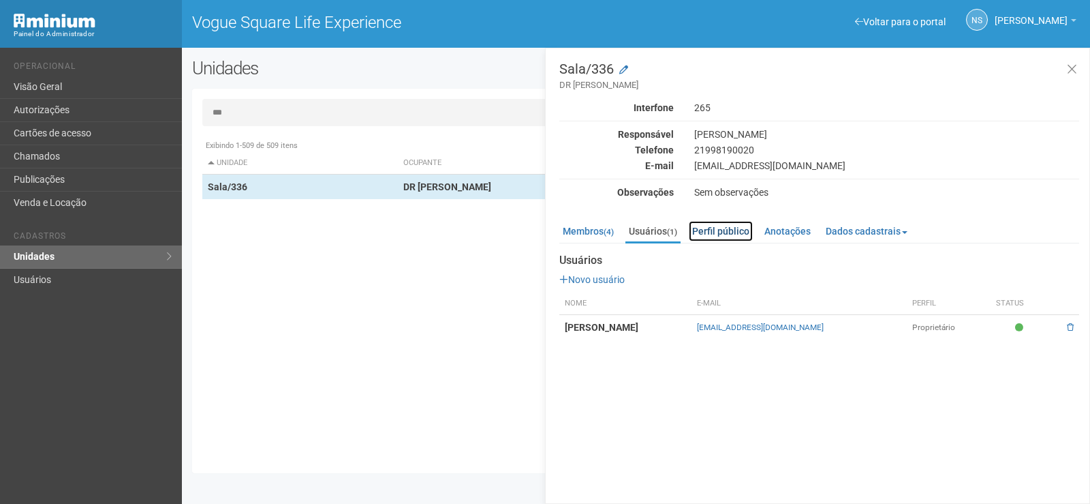
click at [709, 226] on link "Perfil público" at bounding box center [721, 231] width 64 height 20
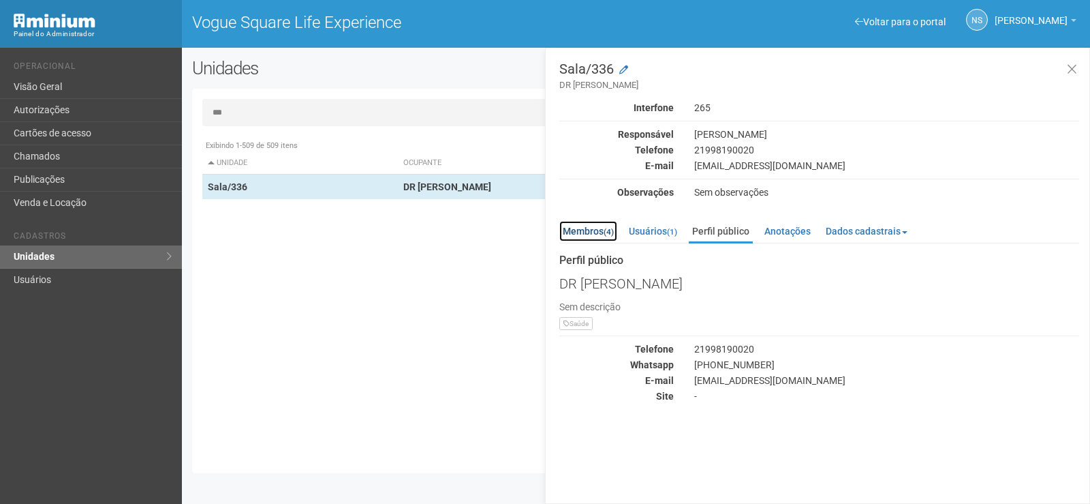
click at [592, 232] on link "Membros (4)" at bounding box center [588, 231] width 58 height 20
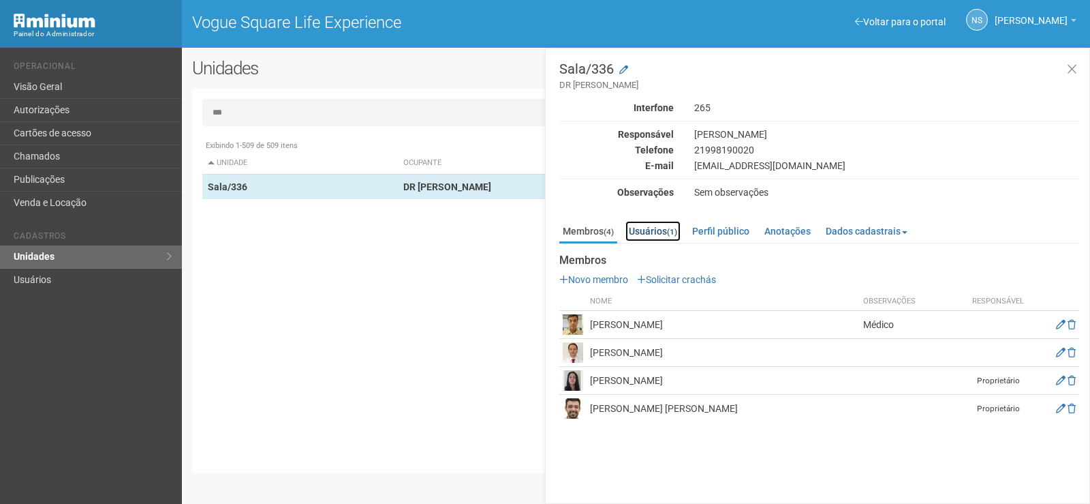
click at [645, 228] on link "Usuários (1)" at bounding box center [652, 231] width 55 height 20
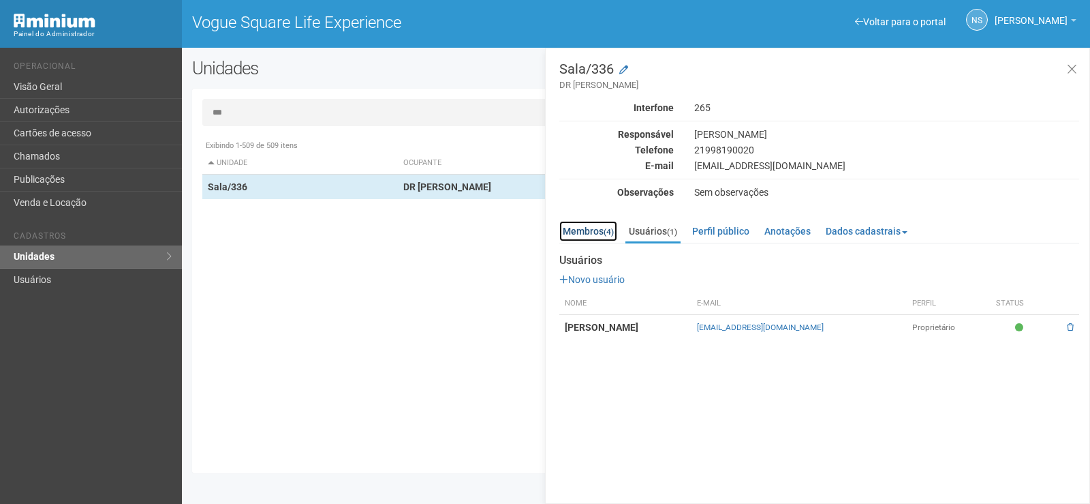
click at [611, 231] on small "(4)" at bounding box center [609, 232] width 10 height 10
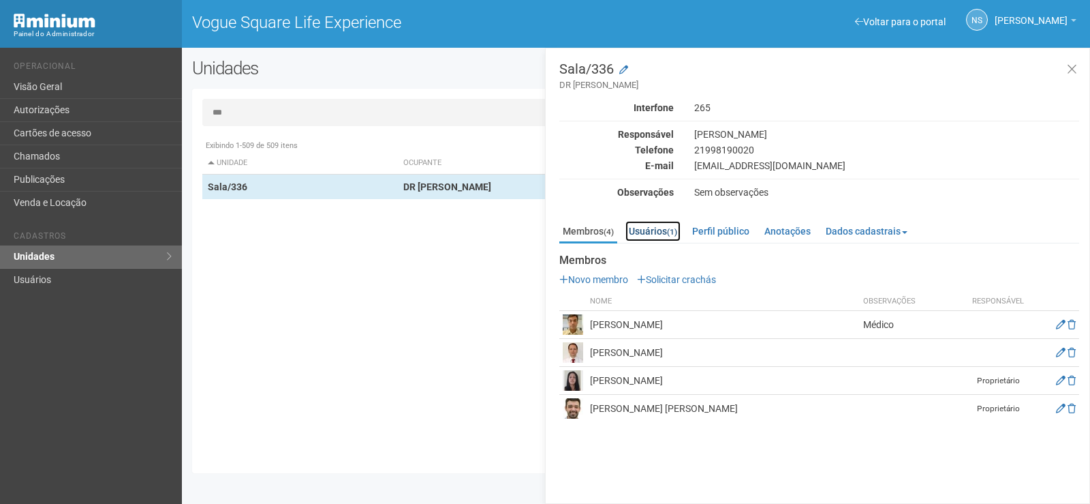
click at [643, 227] on link "Usuários (1)" at bounding box center [652, 231] width 55 height 20
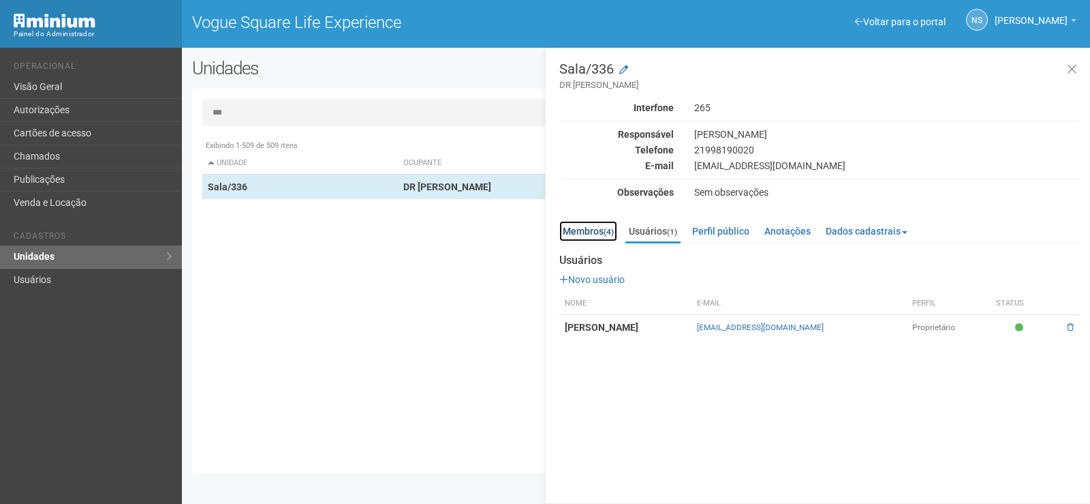
click at [590, 232] on link "Membros (4)" at bounding box center [588, 231] width 58 height 20
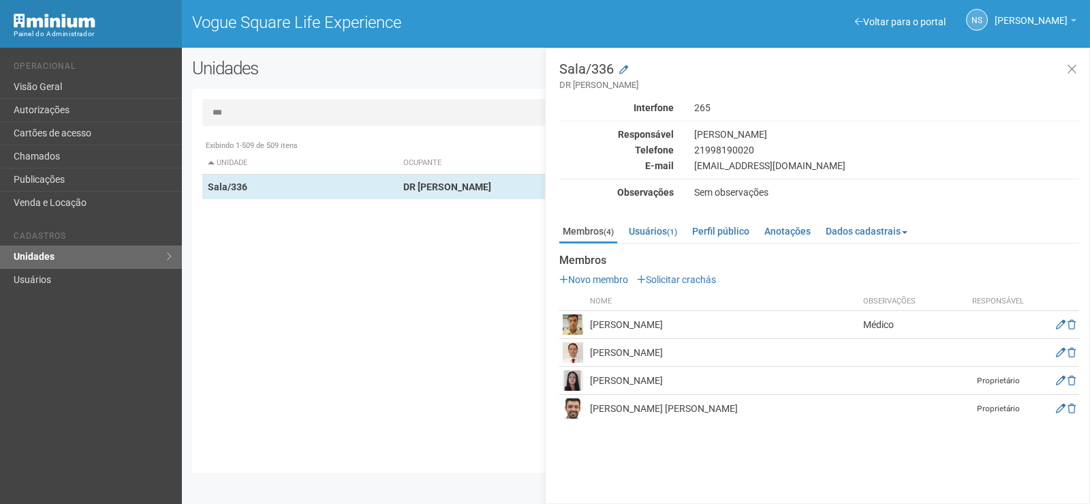
click at [637, 298] on th "Nome" at bounding box center [723, 301] width 273 height 18
click at [769, 444] on div "Sala/336 DR [PERSON_NAME] Interfone 265 Responsável [PERSON_NAME] Telefone [PHO…" at bounding box center [817, 276] width 545 height 456
